Goal: Find specific page/section: Find specific page/section

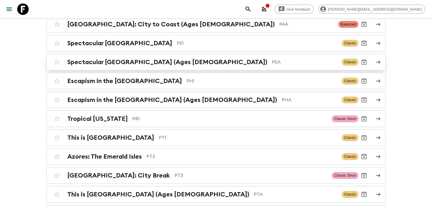
scroll to position [2021, 0]
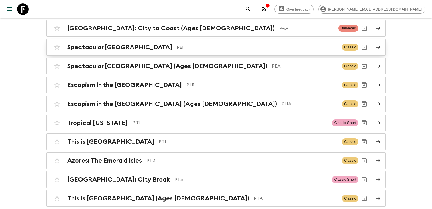
click at [179, 44] on p "PE1" at bounding box center [257, 47] width 160 height 7
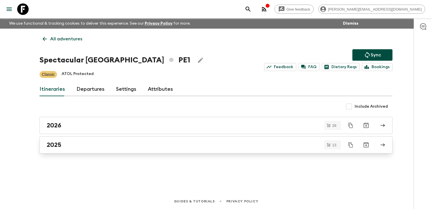
click at [117, 151] on link "2025" at bounding box center [216, 144] width 353 height 17
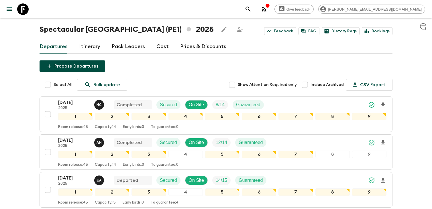
scroll to position [24, 0]
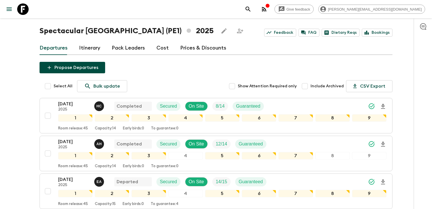
click at [306, 87] on input "Include Archived" at bounding box center [304, 85] width 11 height 11
checkbox input "true"
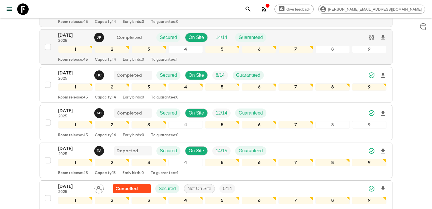
scroll to position [558, 0]
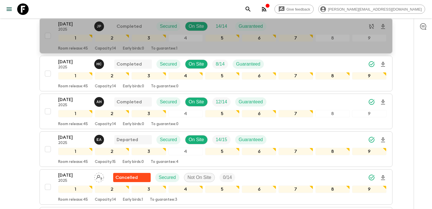
click at [66, 28] on p "2025" at bounding box center [74, 29] width 32 height 5
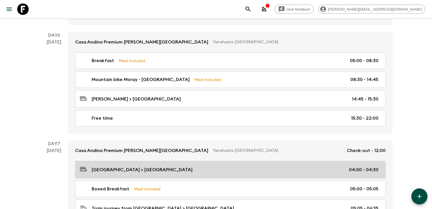
scroll to position [706, 0]
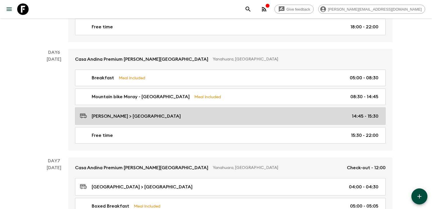
click at [206, 112] on div "[PERSON_NAME] > [GEOGRAPHIC_DATA] 14:45 - 15:30" at bounding box center [229, 116] width 298 height 8
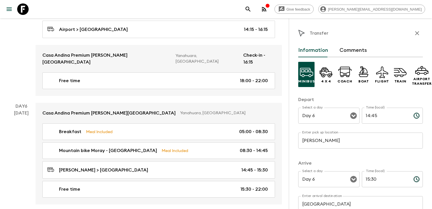
scroll to position [684, 0]
